Goal: Information Seeking & Learning: Learn about a topic

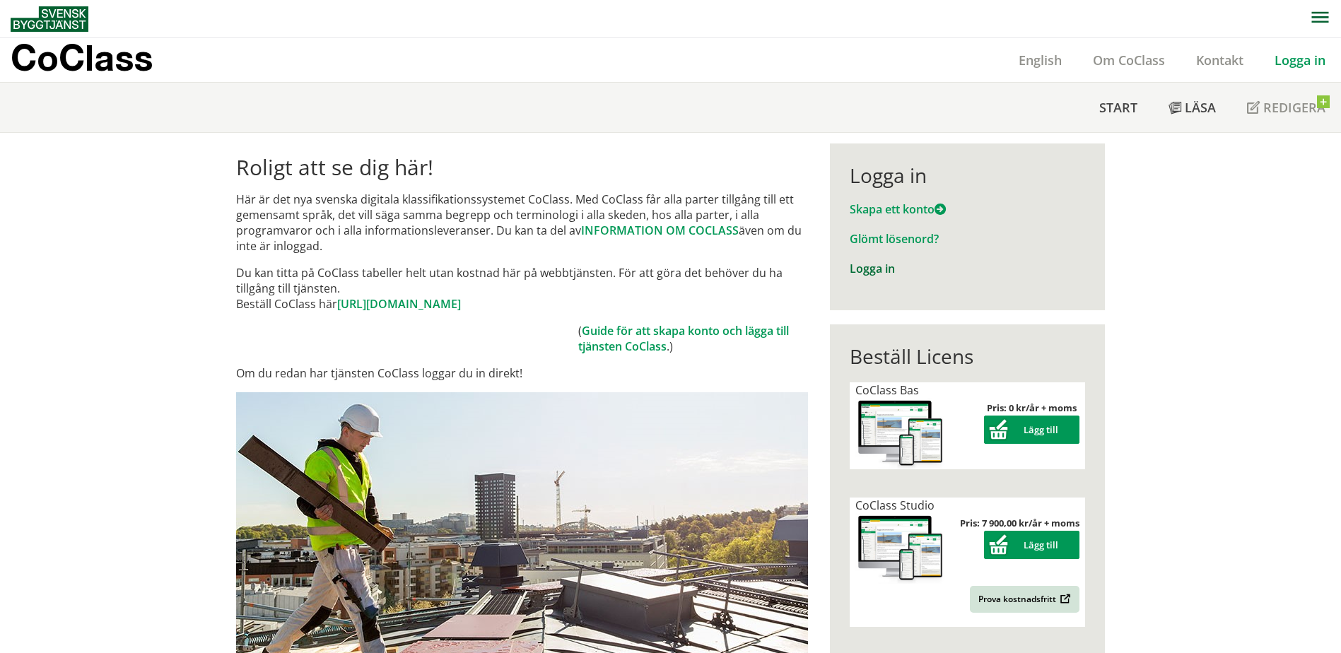
click at [876, 267] on link "Logga in" at bounding box center [871, 269] width 45 height 16
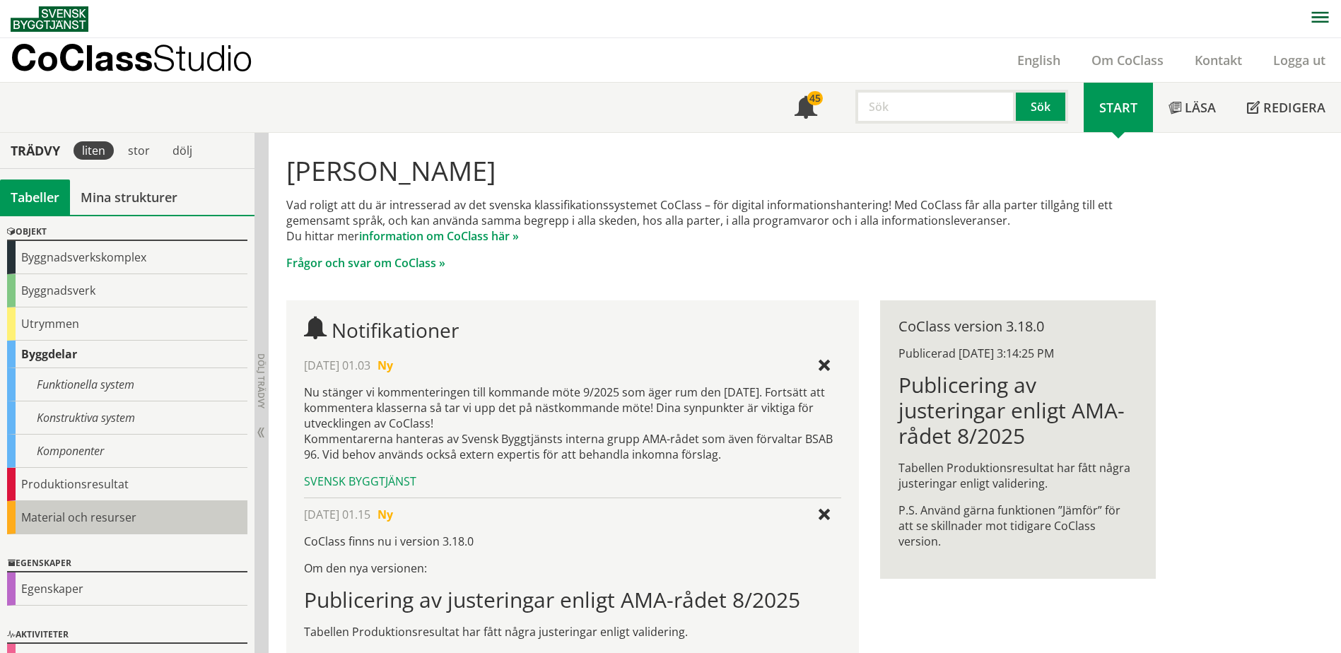
scroll to position [80, 0]
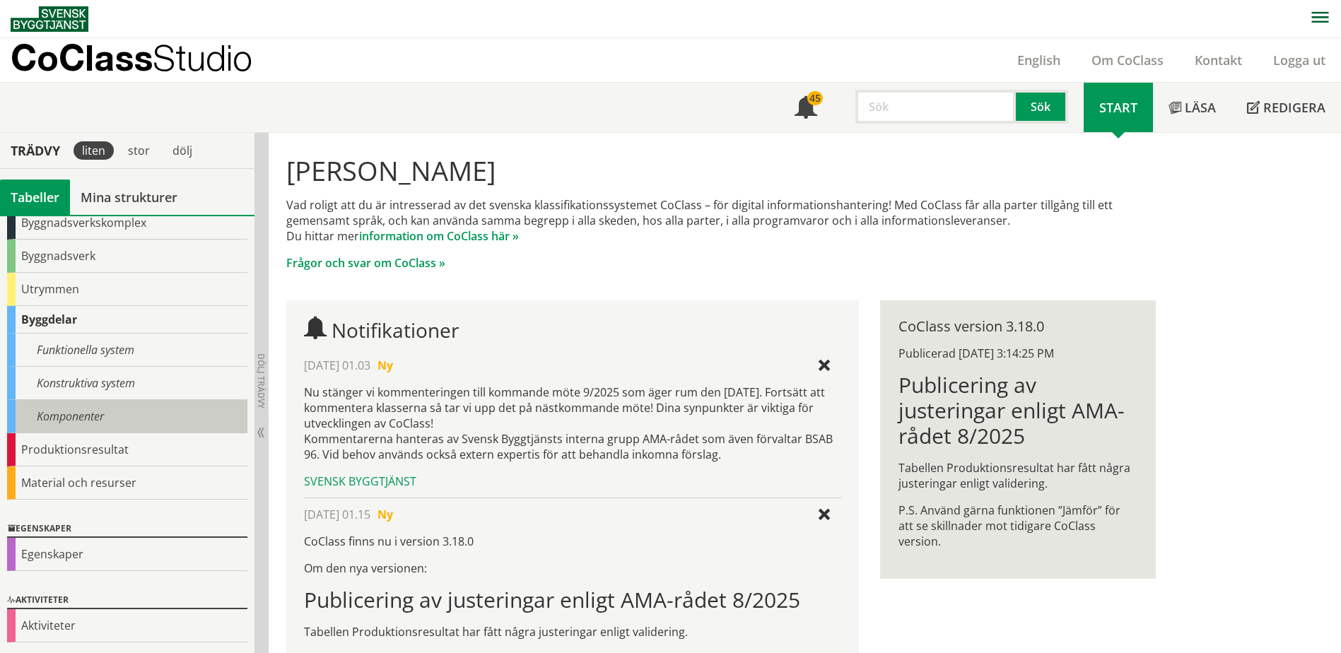
click at [129, 409] on div "Komponenter" at bounding box center [127, 416] width 240 height 33
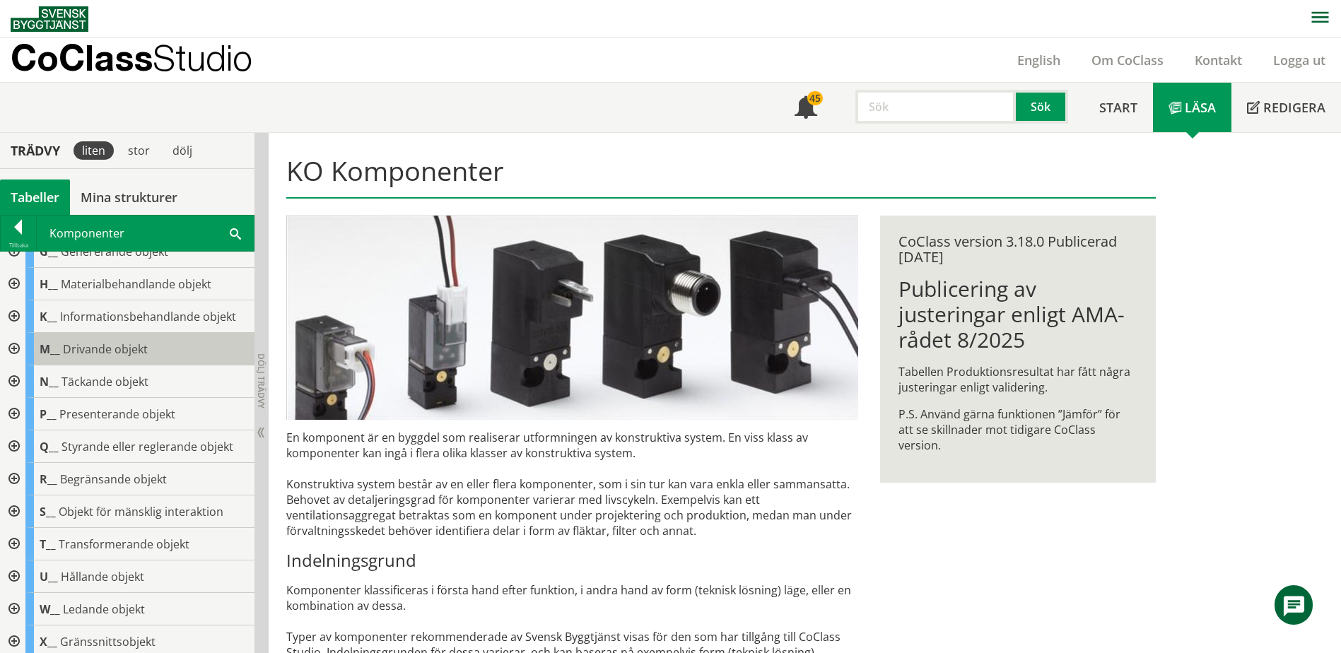
scroll to position [230, 0]
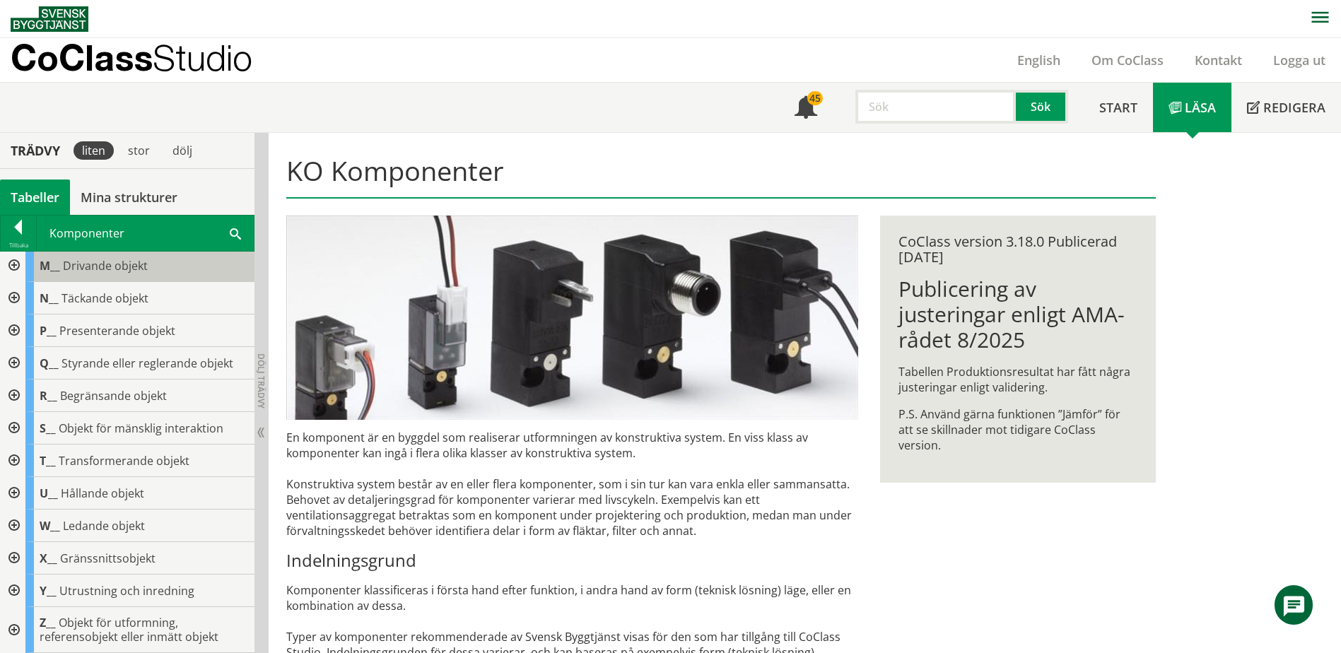
click at [88, 265] on body "AMA AMA Beskrivningsverktyg AMA Funktion BSAB Bygginfo Byggjura Byggkatalogen B…" at bounding box center [670, 326] width 1341 height 653
click at [15, 261] on div at bounding box center [12, 265] width 25 height 33
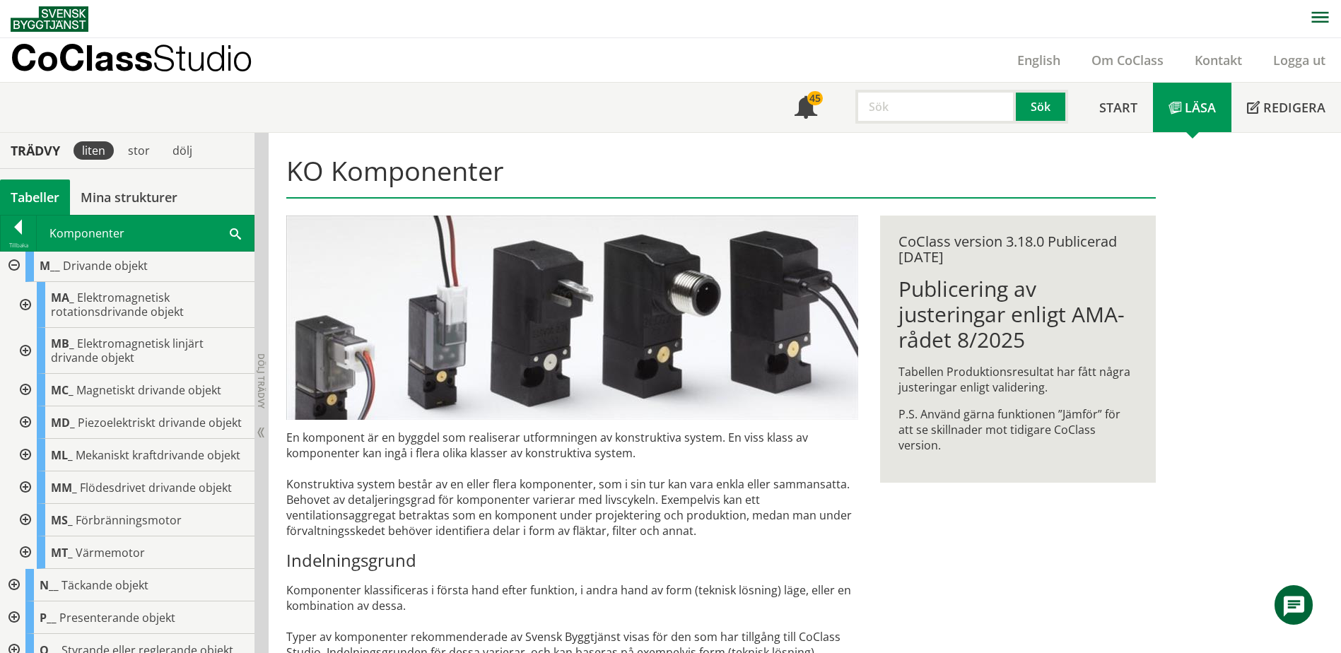
click at [21, 308] on div at bounding box center [23, 305] width 25 height 46
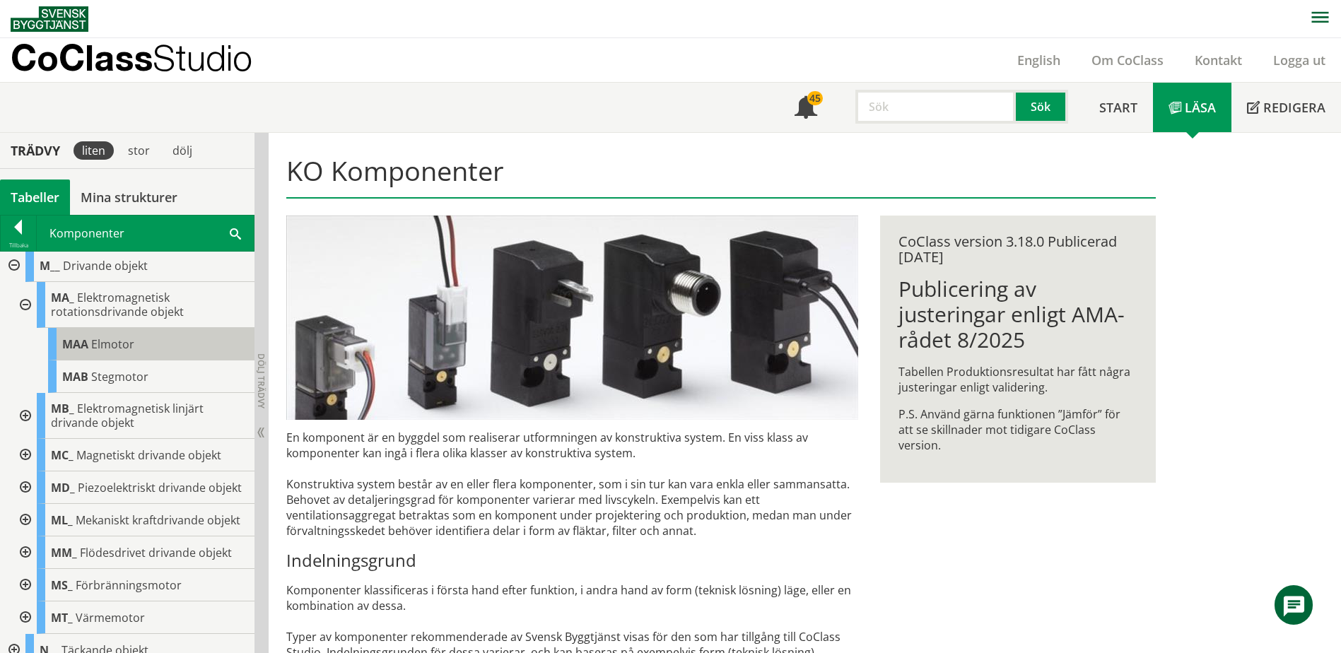
click at [92, 346] on span "Elmotor" at bounding box center [112, 344] width 43 height 16
click at [102, 341] on span "Elmotor" at bounding box center [112, 344] width 43 height 16
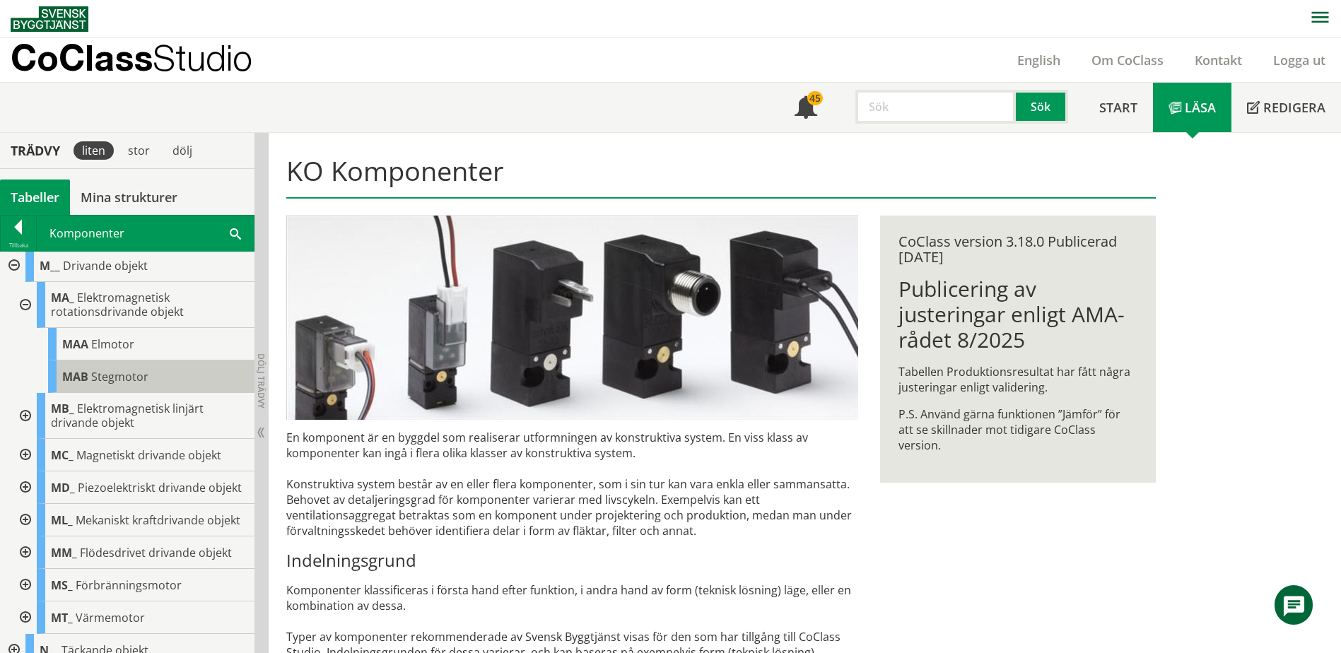
click at [107, 367] on div "MAB Stegmotor" at bounding box center [151, 376] width 206 height 33
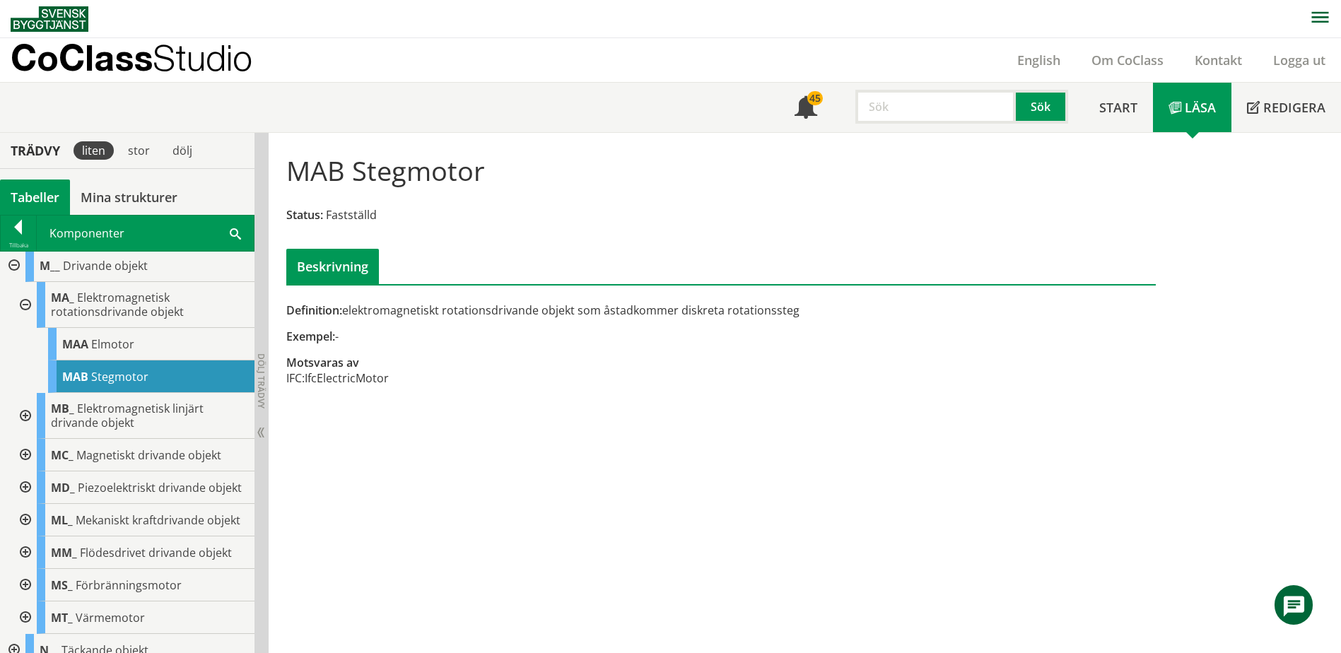
scroll to position [1, 0]
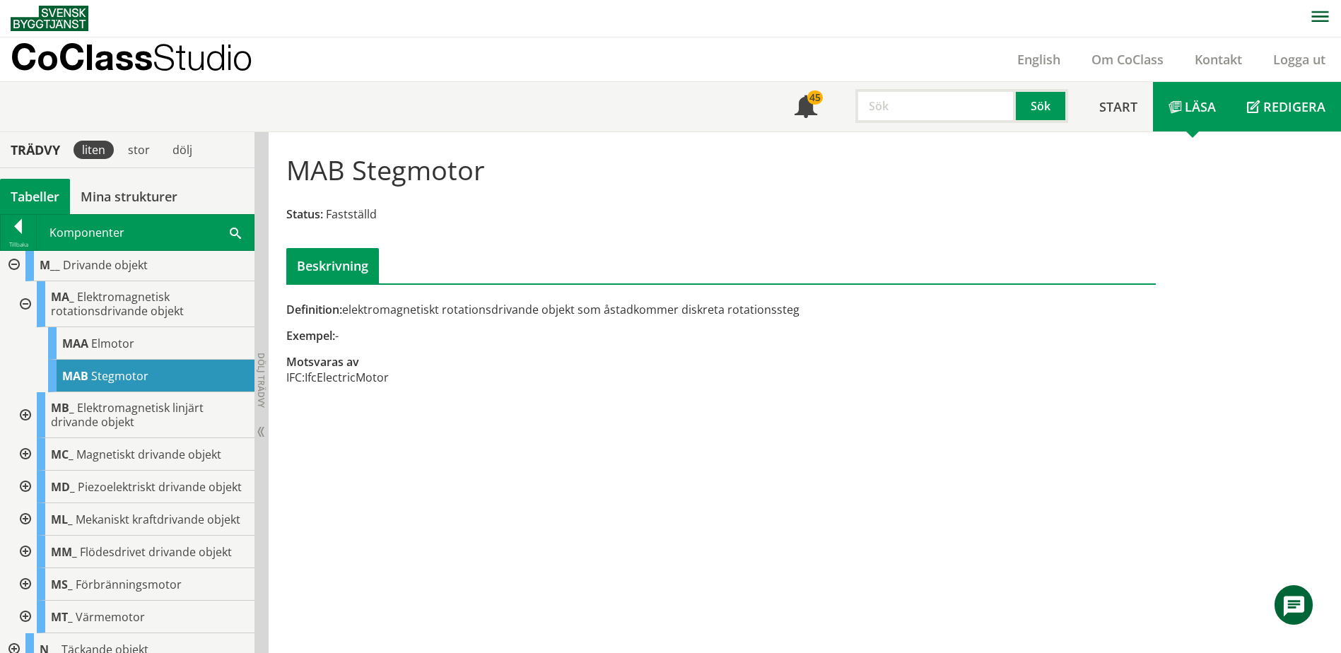
click at [1273, 107] on span "Redigera" at bounding box center [1294, 106] width 62 height 17
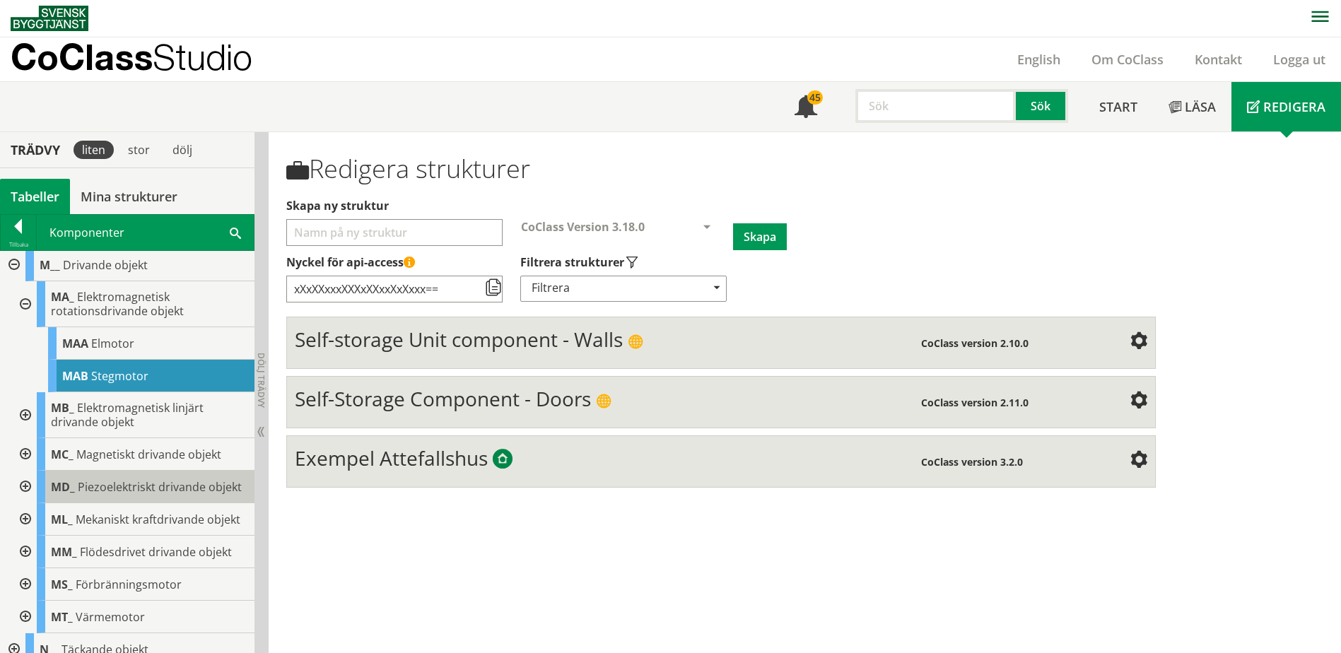
drag, startPoint x: 330, startPoint y: 541, endPoint x: 230, endPoint y: 497, distance: 108.8
click at [330, 540] on div "Redigera strukturer Skapa ny struktur CoClass Version 3.18.0 CoClass Version 3.…" at bounding box center [805, 392] width 1072 height 521
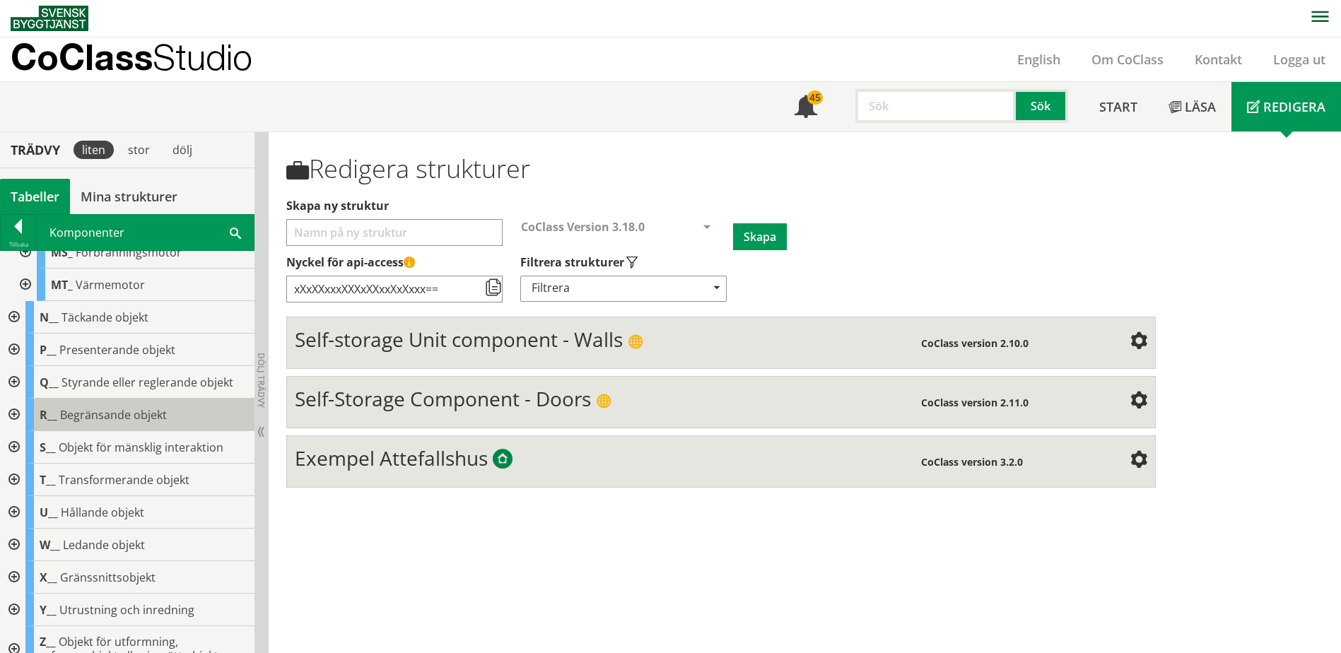
scroll to position [608, 0]
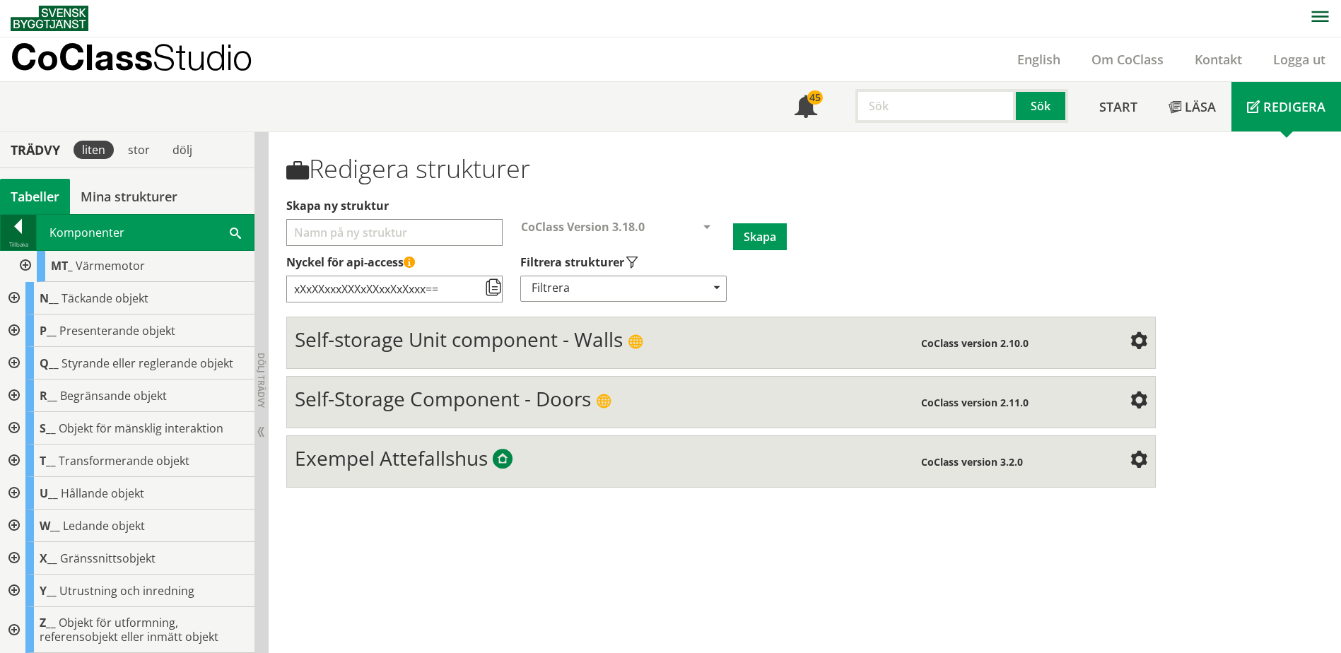
click at [25, 225] on div at bounding box center [18, 229] width 35 height 20
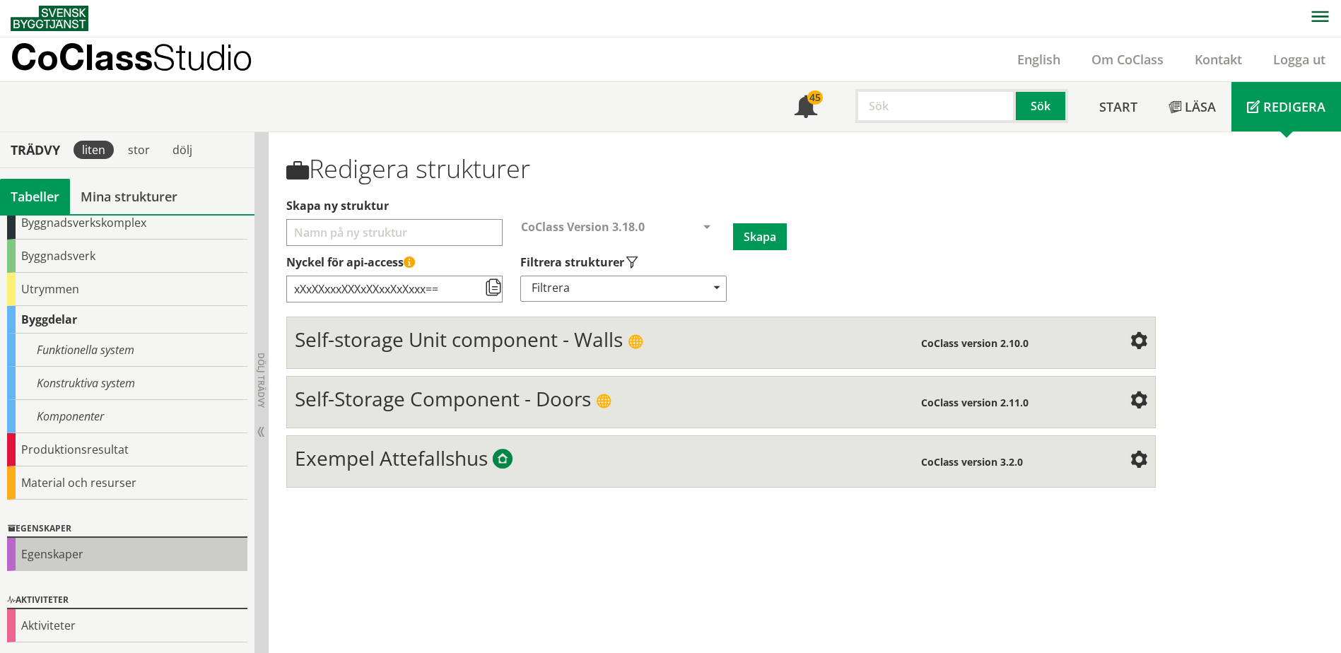
click at [49, 554] on div "Egenskaper" at bounding box center [127, 554] width 240 height 33
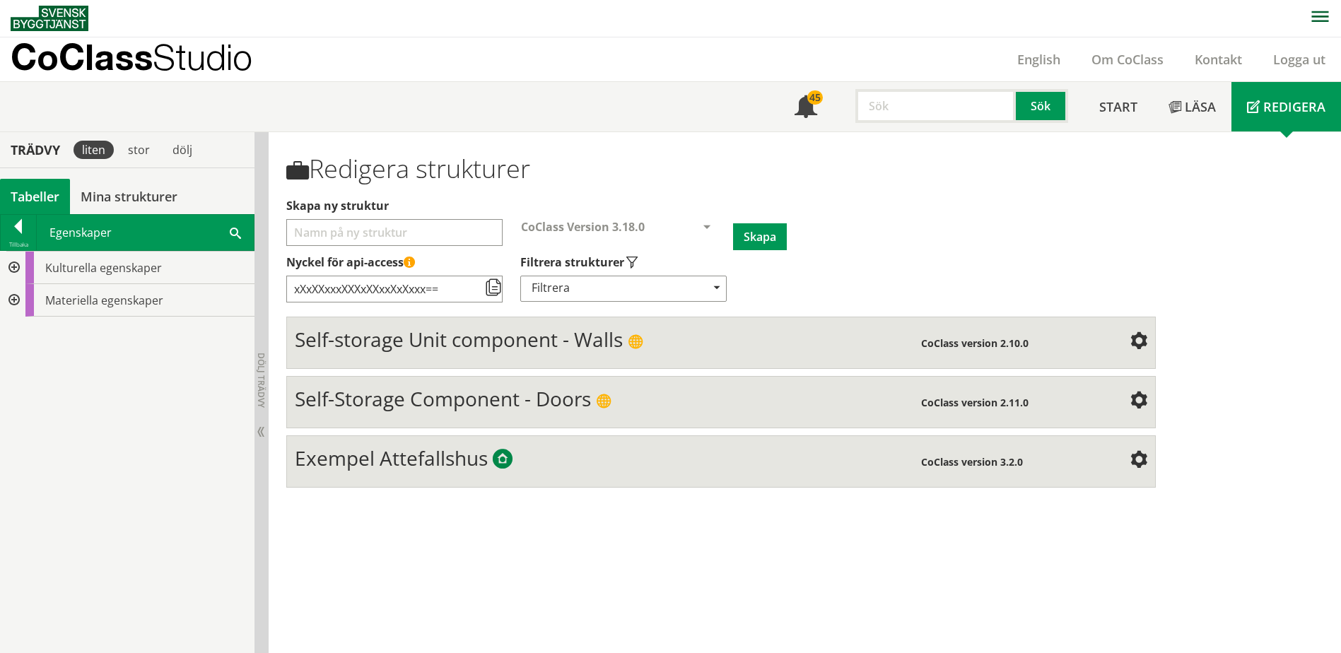
click at [14, 261] on div at bounding box center [12, 268] width 25 height 33
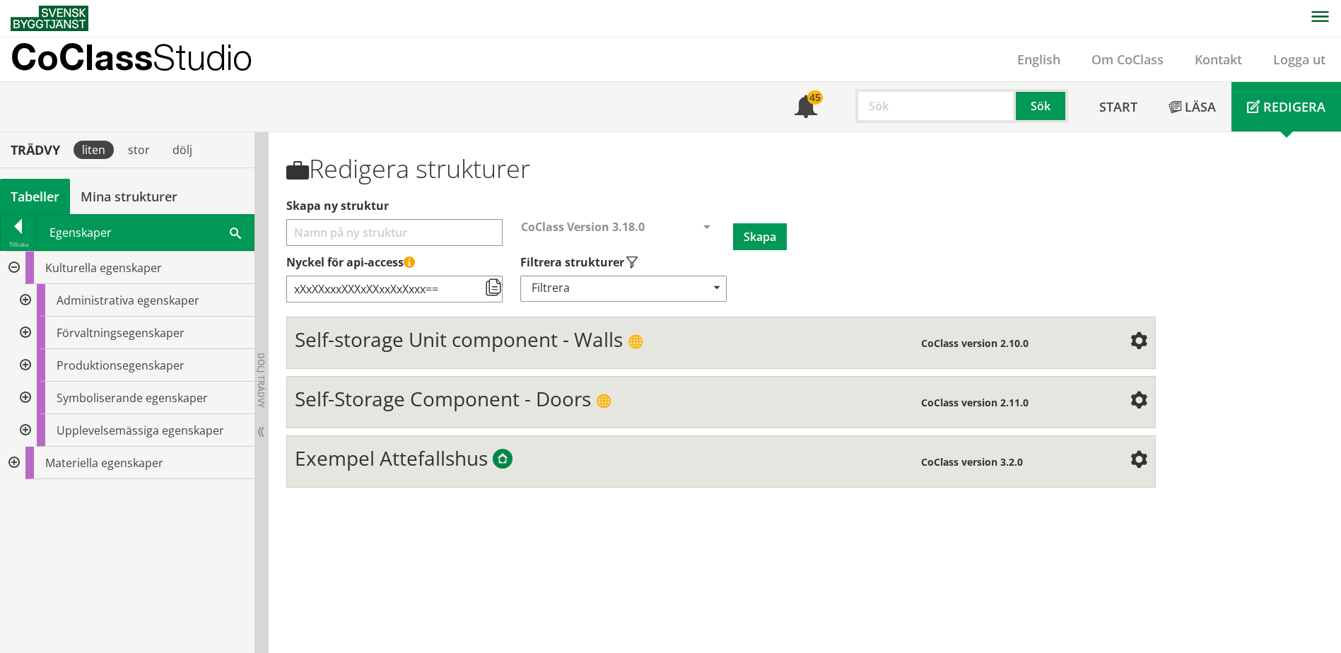
click at [14, 261] on div at bounding box center [12, 268] width 25 height 33
